Goal: Task Accomplishment & Management: Manage account settings

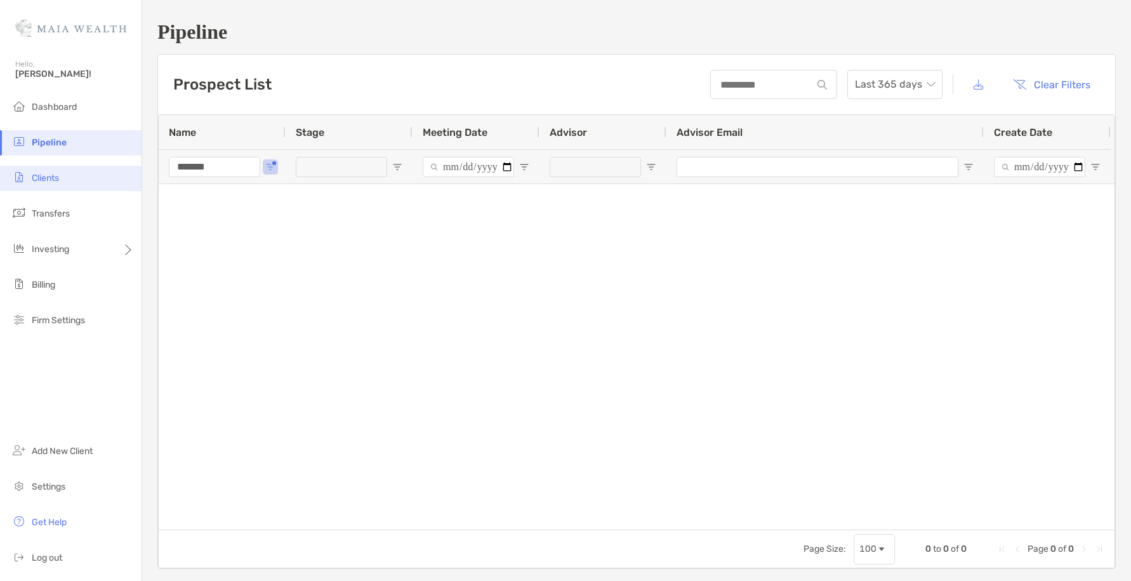
click at [60, 187] on li "Clients" at bounding box center [71, 178] width 142 height 25
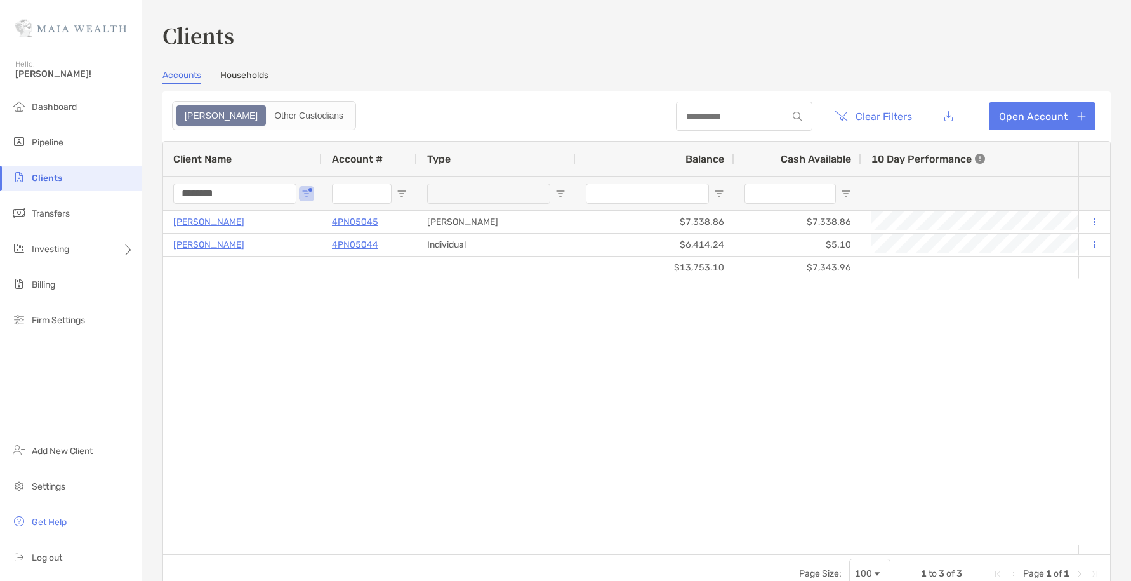
drag, startPoint x: 232, startPoint y: 195, endPoint x: 130, endPoint y: 193, distance: 102.2
click at [130, 193] on div "Clients Hello, [PERSON_NAME]! Dashboard Pipeline Clients Transfers Investing Bi…" at bounding box center [565, 290] width 1131 height 581
type input "******"
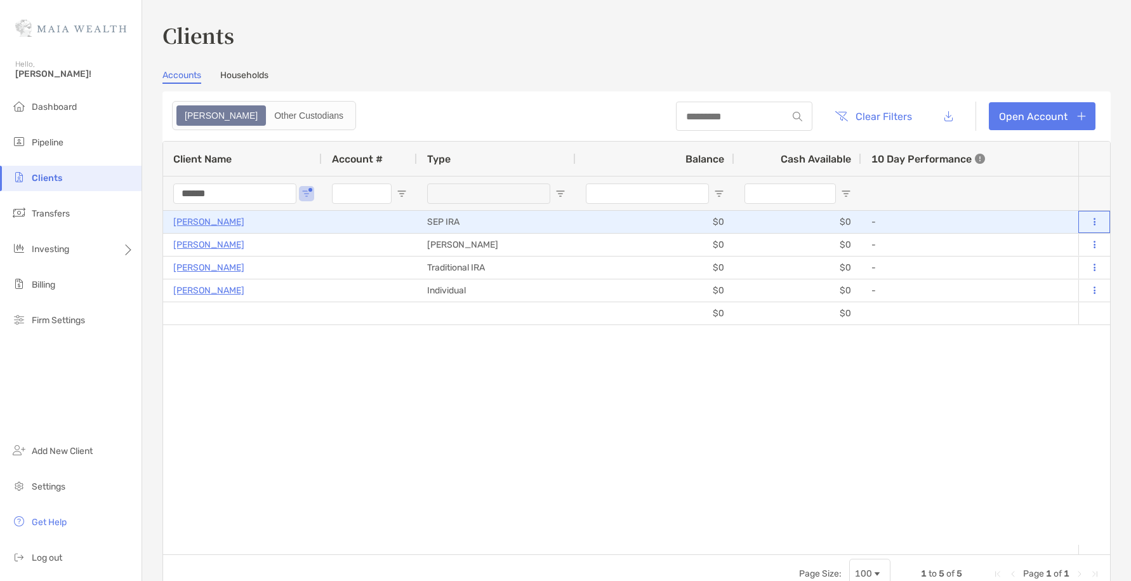
click at [1088, 227] on button at bounding box center [1093, 222] width 11 height 13
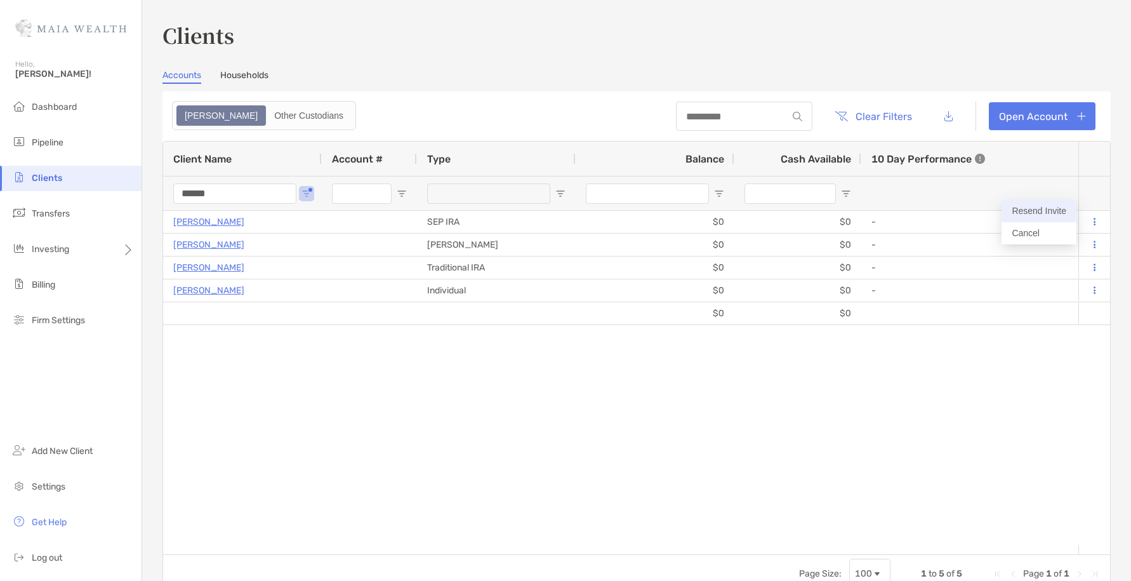
click at [1040, 214] on button "Resend Invite" at bounding box center [1038, 211] width 75 height 22
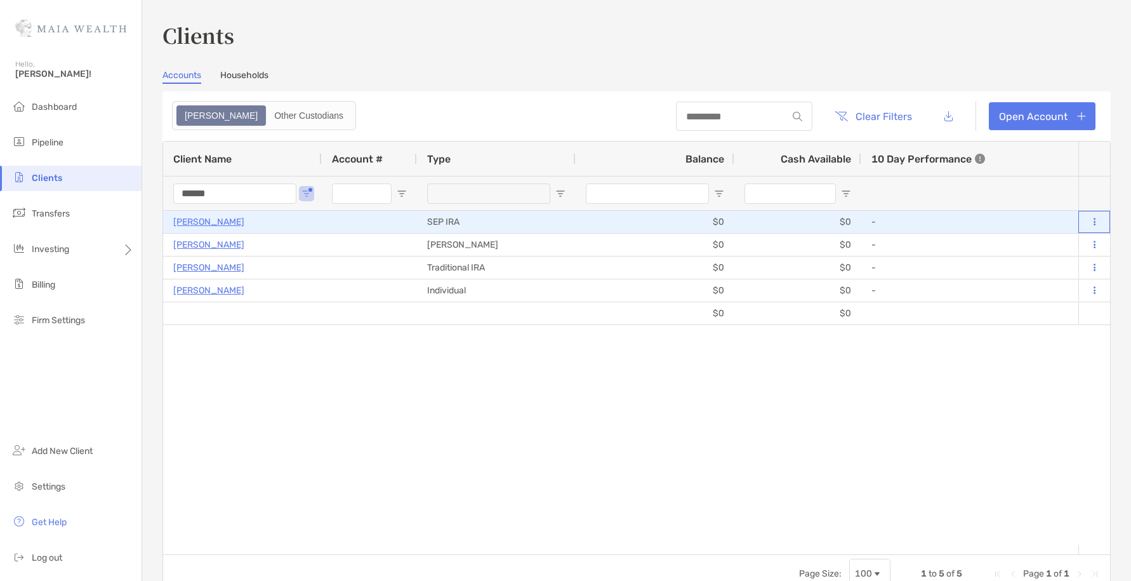
click at [1093, 226] on icon at bounding box center [1094, 222] width 2 height 8
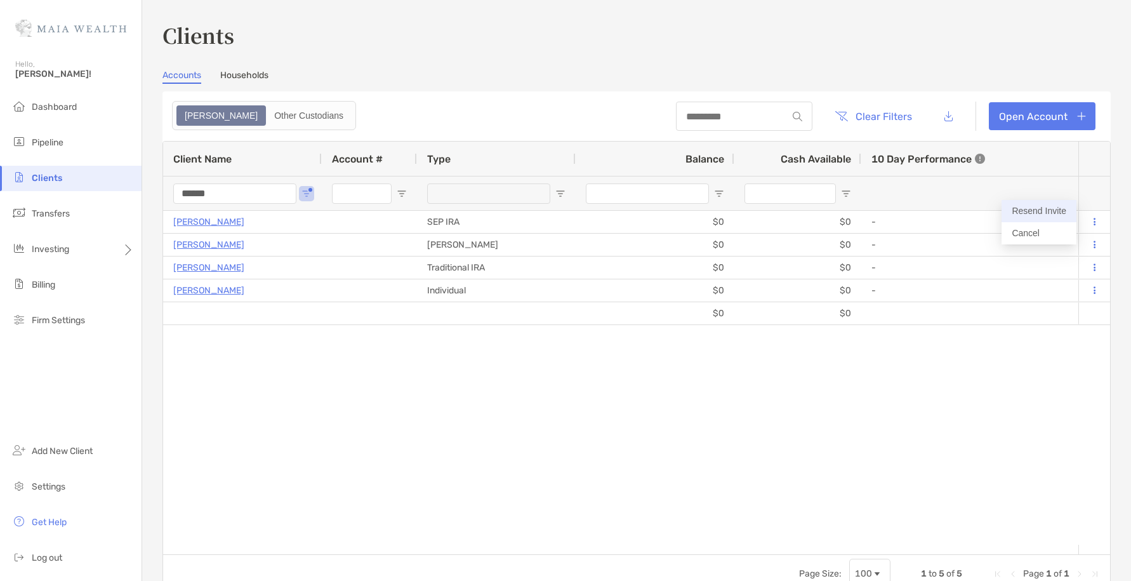
click at [1036, 209] on button "Resend Invite" at bounding box center [1038, 211] width 75 height 22
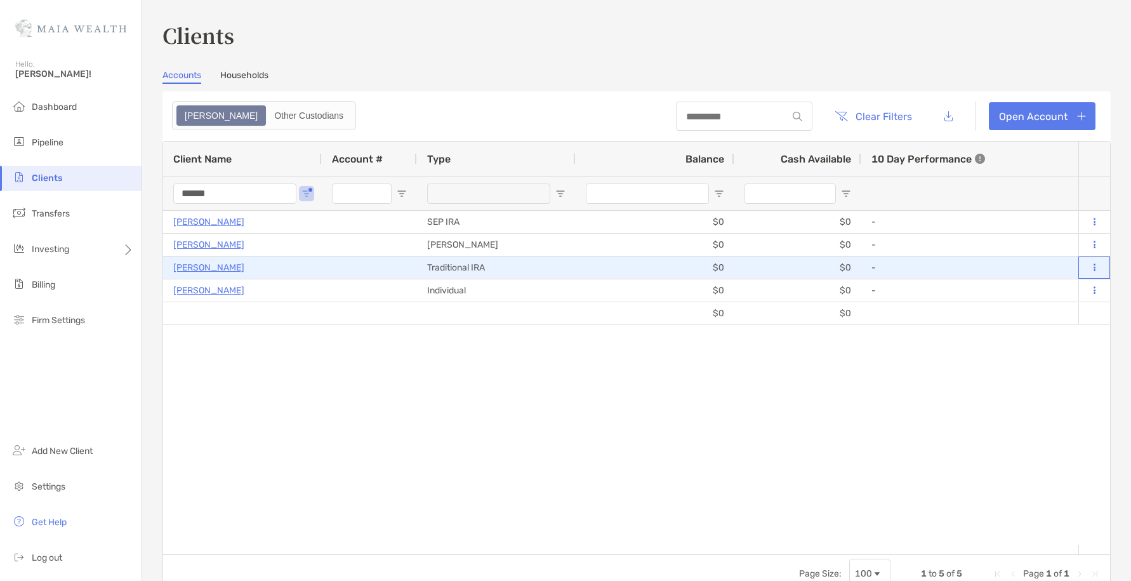
click at [1093, 265] on icon at bounding box center [1094, 267] width 2 height 8
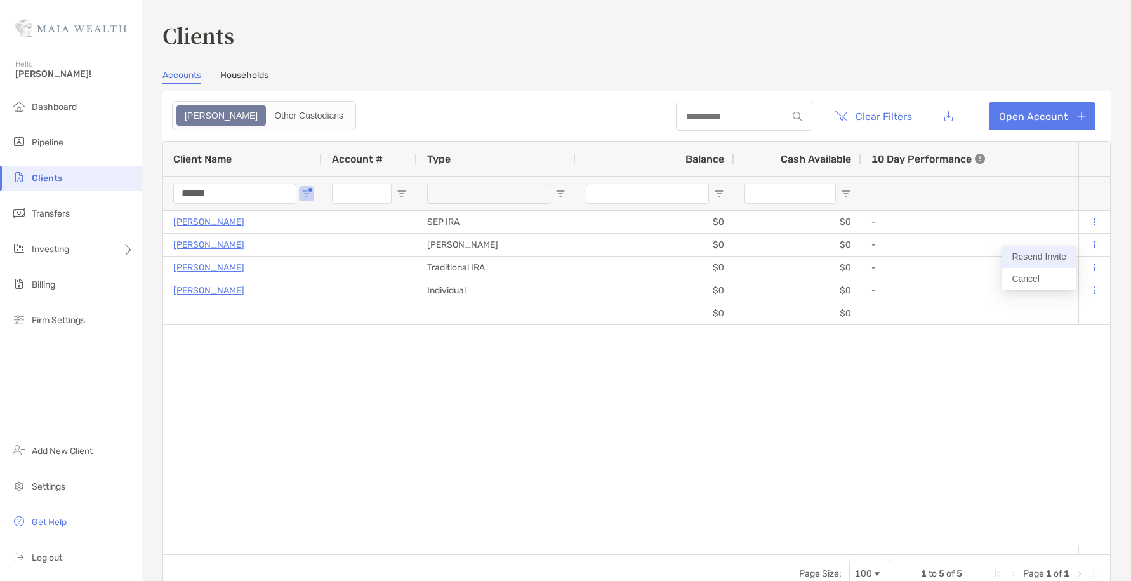
click at [1043, 258] on button "Resend Invite" at bounding box center [1038, 257] width 75 height 22
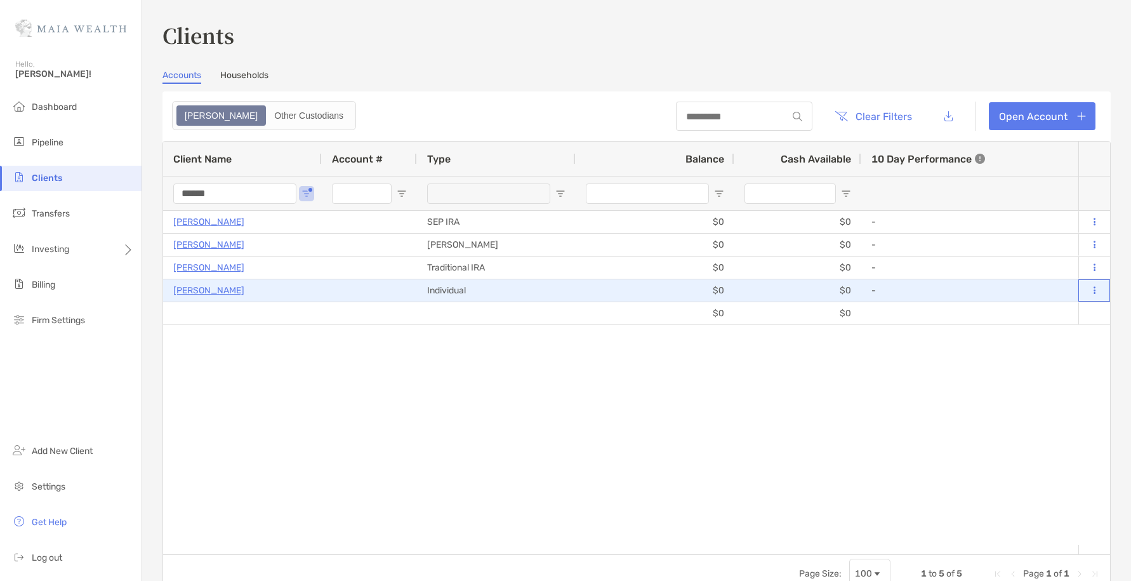
click at [1093, 291] on icon at bounding box center [1094, 290] width 2 height 8
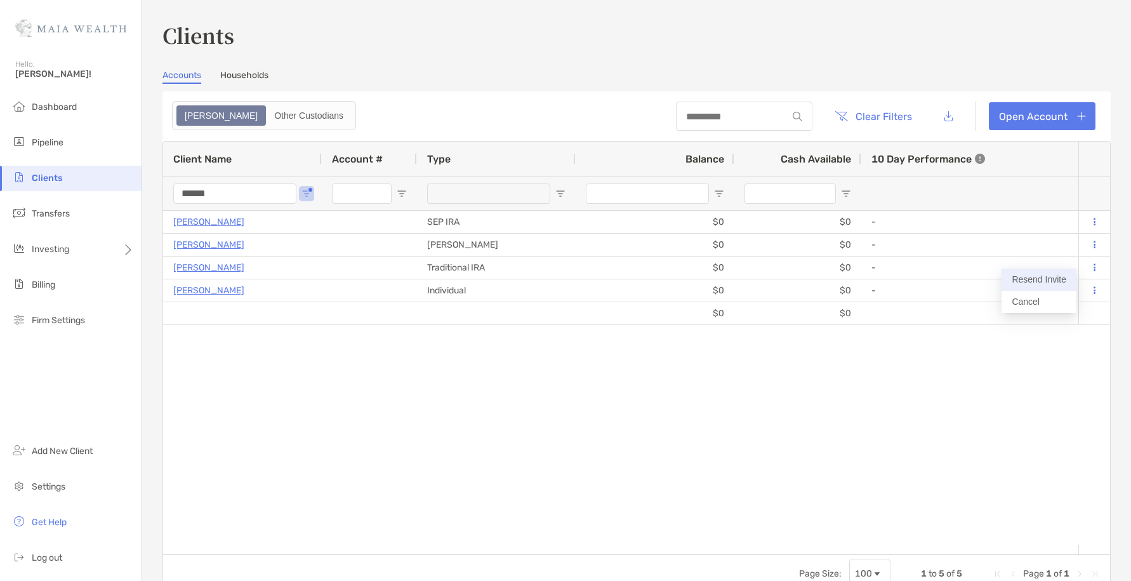
click at [1060, 277] on button "Resend Invite" at bounding box center [1038, 279] width 75 height 22
